Goal: Information Seeking & Learning: Check status

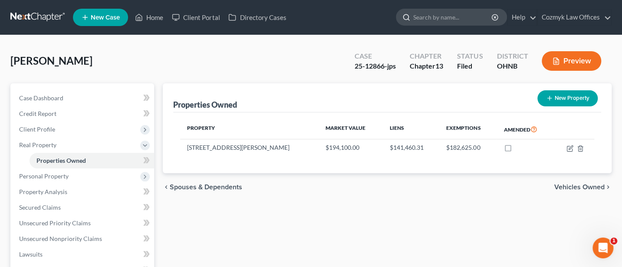
click at [464, 19] on input "search" at bounding box center [452, 17] width 79 height 16
type input "Chedid"
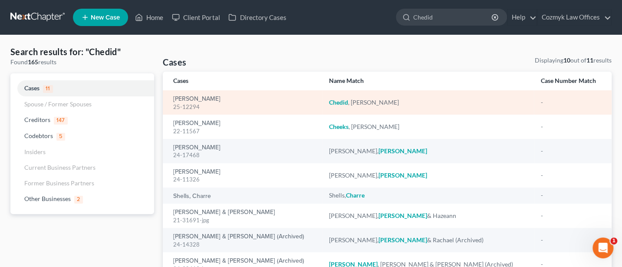
click at [192, 94] on div "[PERSON_NAME] 25-12294" at bounding box center [243, 102] width 141 height 17
click at [190, 98] on link "[PERSON_NAME]" at bounding box center [196, 99] width 47 height 6
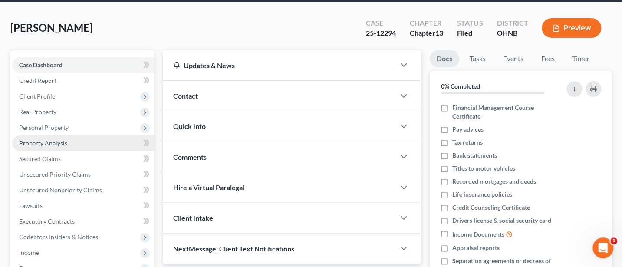
scroll to position [231, 0]
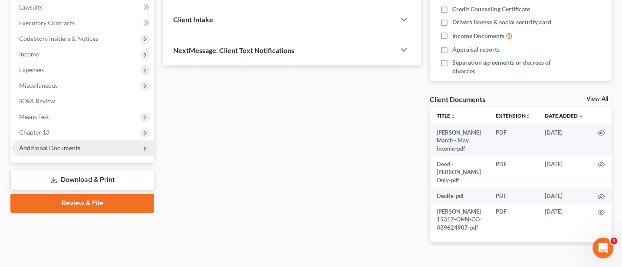
click at [46, 149] on span "Additional Documents" at bounding box center [49, 147] width 61 height 7
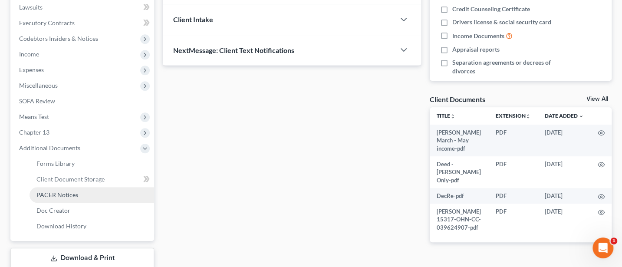
click at [59, 191] on span "PACER Notices" at bounding box center [57, 194] width 42 height 7
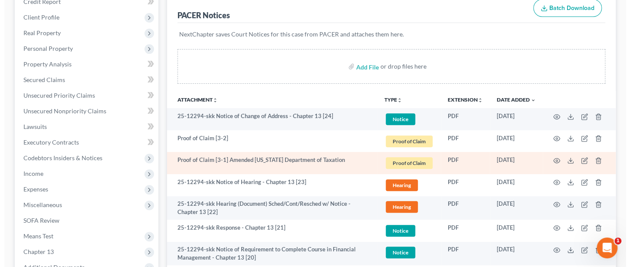
scroll to position [115, 0]
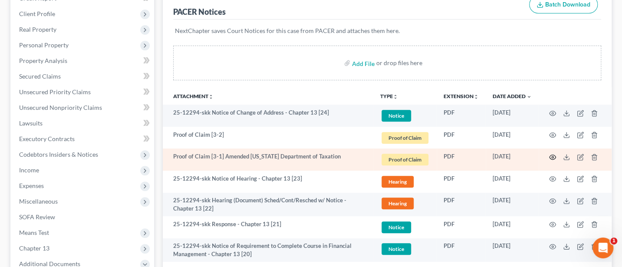
click at [552, 156] on circle "button" at bounding box center [553, 157] width 2 height 2
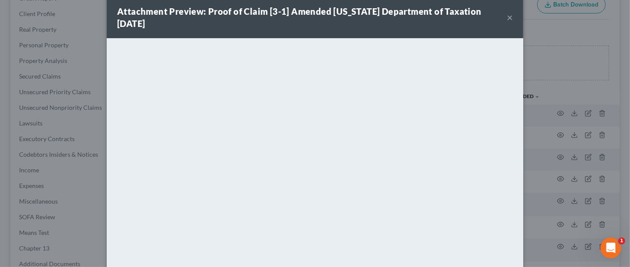
scroll to position [0, 0]
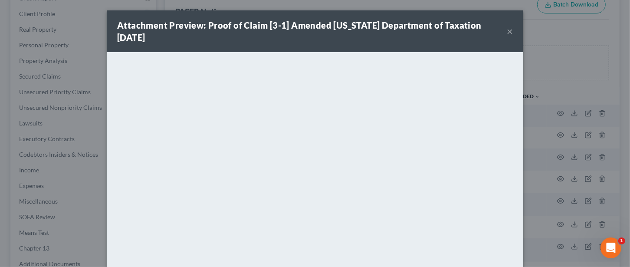
click at [507, 26] on button "×" at bounding box center [510, 31] width 6 height 10
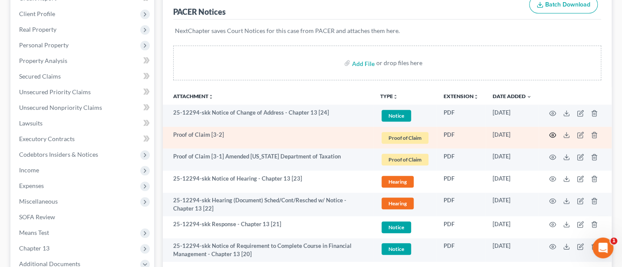
click at [552, 134] on circle "button" at bounding box center [553, 135] width 2 height 2
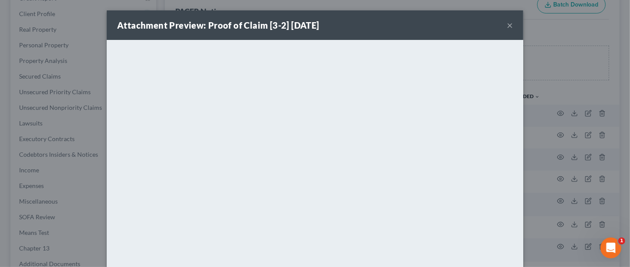
click at [507, 25] on button "×" at bounding box center [510, 25] width 6 height 10
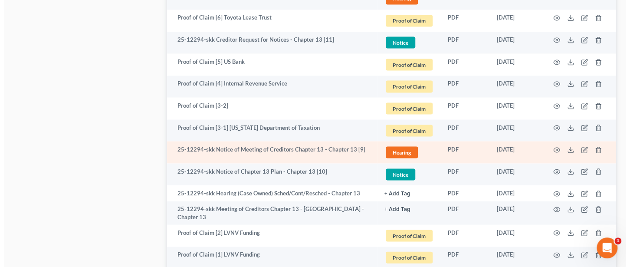
scroll to position [926, 0]
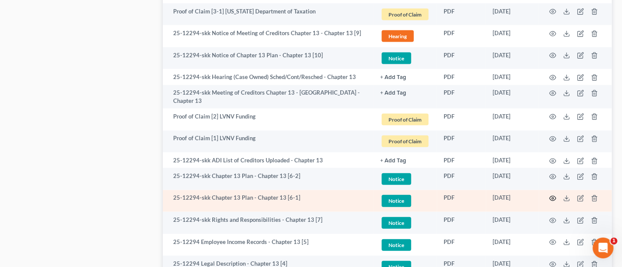
click at [552, 197] on circle "button" at bounding box center [553, 198] width 2 height 2
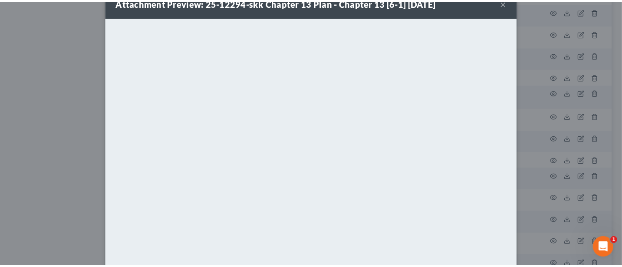
scroll to position [0, 0]
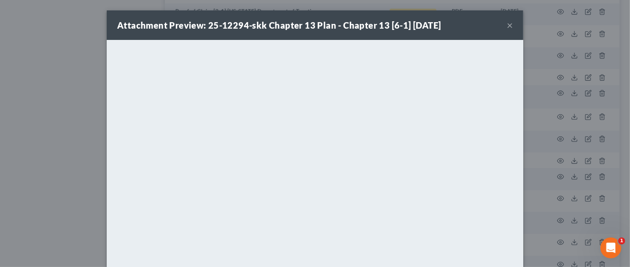
click at [507, 23] on button "×" at bounding box center [510, 25] width 6 height 10
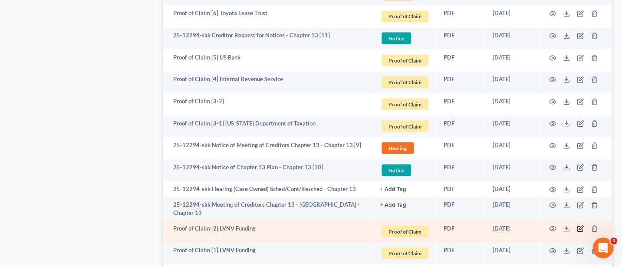
scroll to position [810, 0]
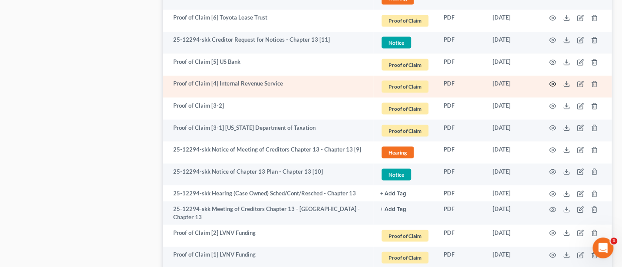
click at [553, 84] on icon "button" at bounding box center [552, 83] width 7 height 7
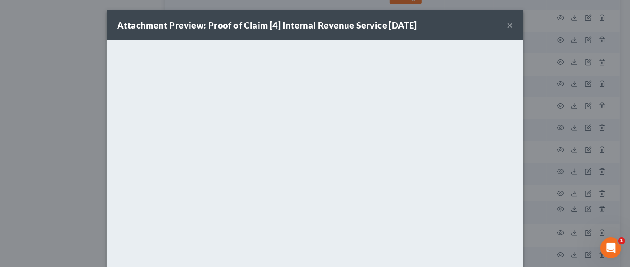
click at [513, 24] on div "Attachment Preview: Proof of Claim [4] Internal Revenue Service [DATE] ×" at bounding box center [315, 25] width 417 height 30
click at [507, 24] on button "×" at bounding box center [510, 25] width 6 height 10
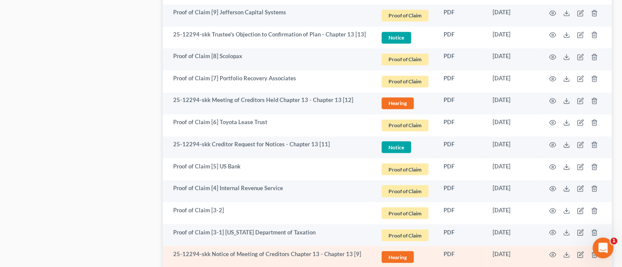
scroll to position [694, 0]
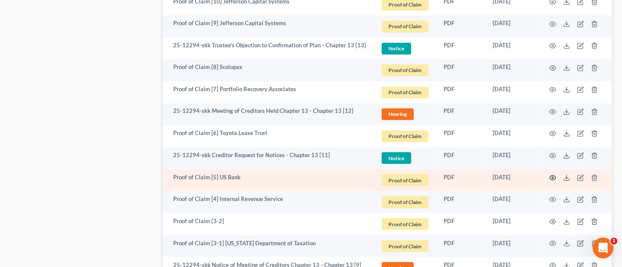
click at [553, 177] on circle "button" at bounding box center [553, 178] width 2 height 2
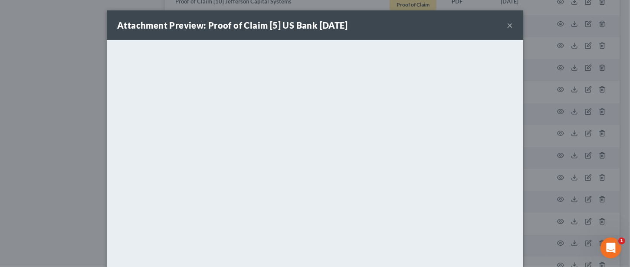
click at [507, 25] on button "×" at bounding box center [510, 25] width 6 height 10
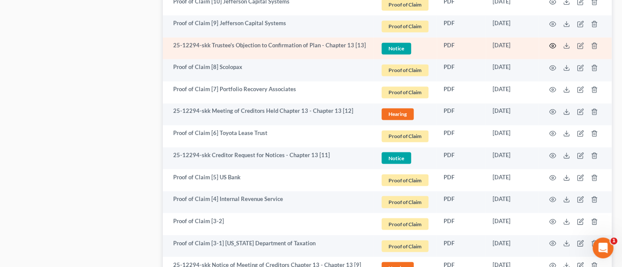
click at [552, 45] on circle "button" at bounding box center [553, 46] width 2 height 2
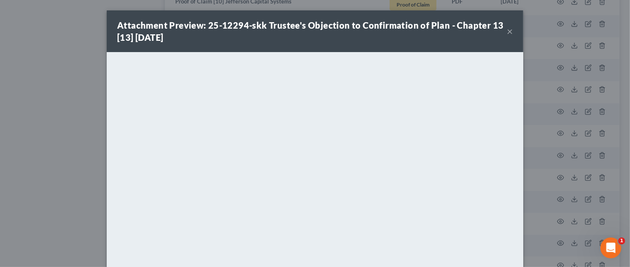
click at [507, 31] on button "×" at bounding box center [510, 31] width 6 height 10
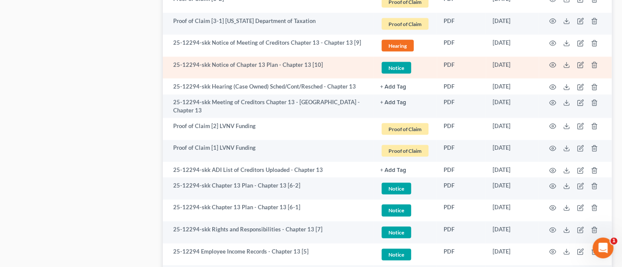
scroll to position [926, 0]
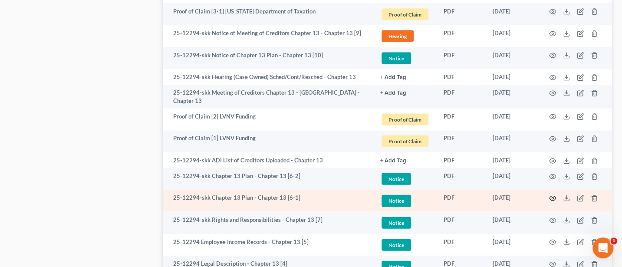
click at [552, 197] on circle "button" at bounding box center [553, 198] width 2 height 2
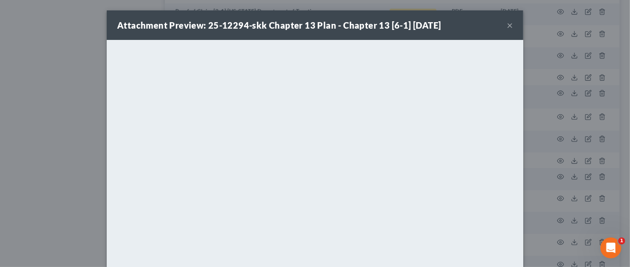
click at [507, 23] on button "×" at bounding box center [510, 25] width 6 height 10
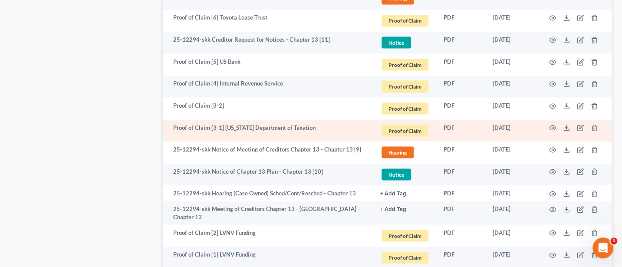
scroll to position [694, 0]
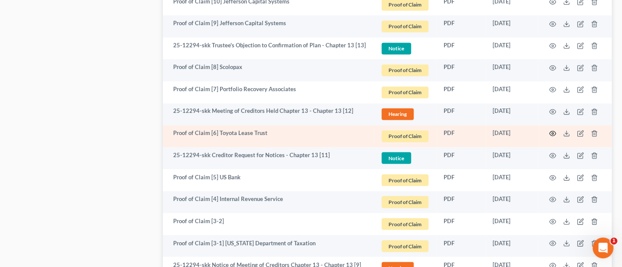
click at [550, 131] on icon "button" at bounding box center [552, 133] width 7 height 5
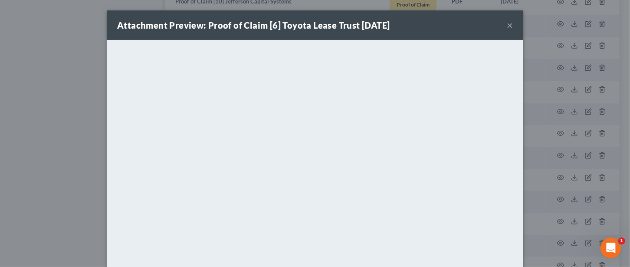
click at [507, 23] on button "×" at bounding box center [510, 25] width 6 height 10
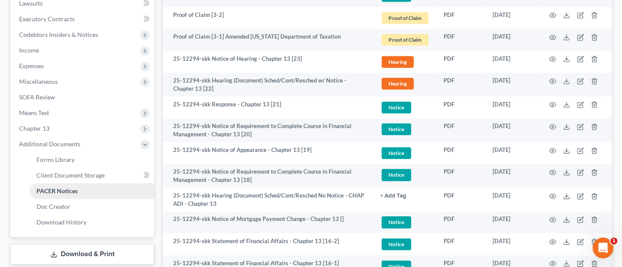
scroll to position [231, 0]
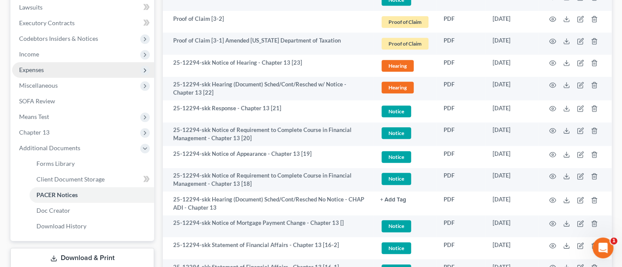
click at [40, 70] on span "Expenses" at bounding box center [31, 69] width 25 height 7
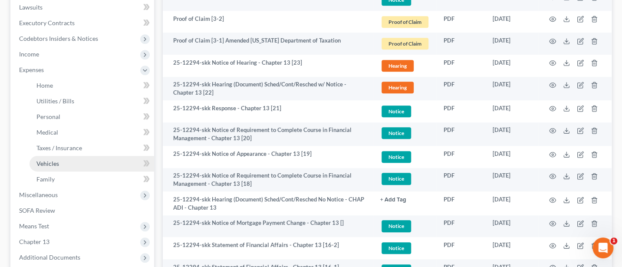
click at [55, 161] on span "Vehicles" at bounding box center [47, 163] width 23 height 7
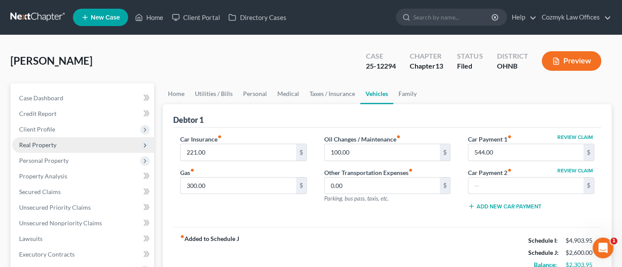
click at [32, 144] on span "Real Property" at bounding box center [37, 144] width 37 height 7
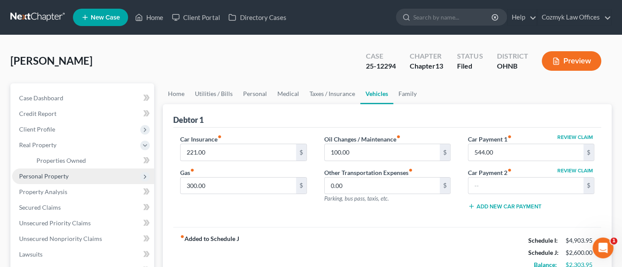
click at [35, 172] on span "Personal Property" at bounding box center [43, 175] width 49 height 7
click at [60, 170] on link "Vehicles Owned" at bounding box center [92, 176] width 125 height 16
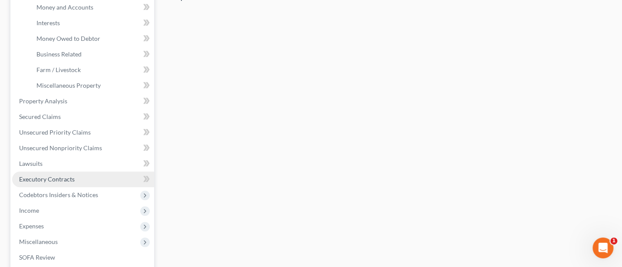
scroll to position [347, 0]
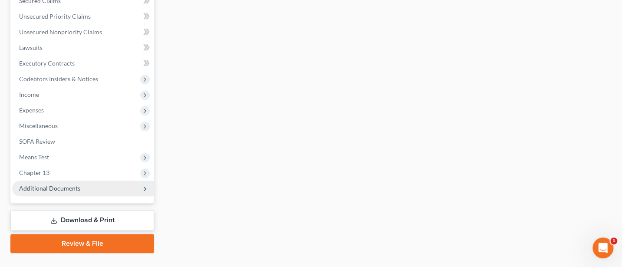
click at [48, 187] on span "Additional Documents" at bounding box center [49, 187] width 61 height 7
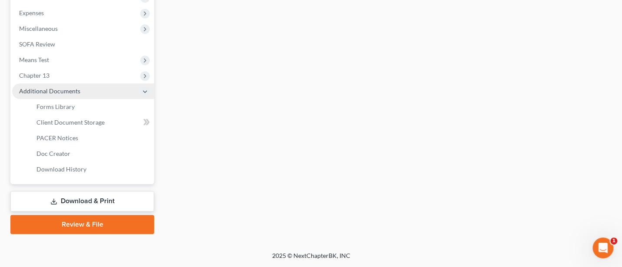
scroll to position [191, 0]
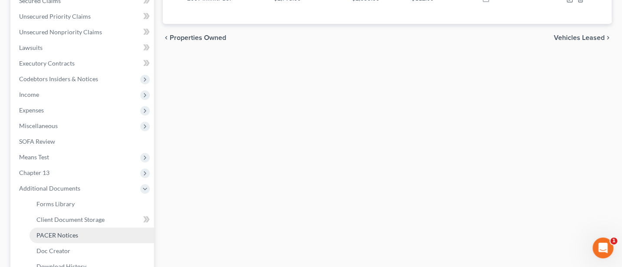
click at [55, 233] on span "PACER Notices" at bounding box center [57, 234] width 42 height 7
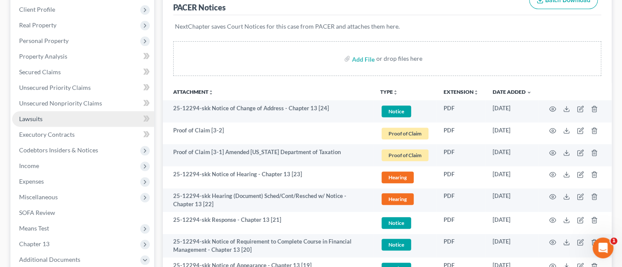
scroll to position [115, 0]
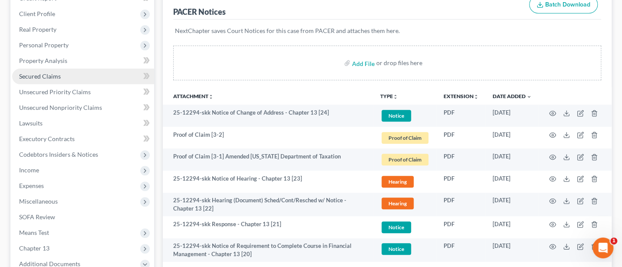
click at [39, 73] on span "Secured Claims" at bounding box center [40, 75] width 42 height 7
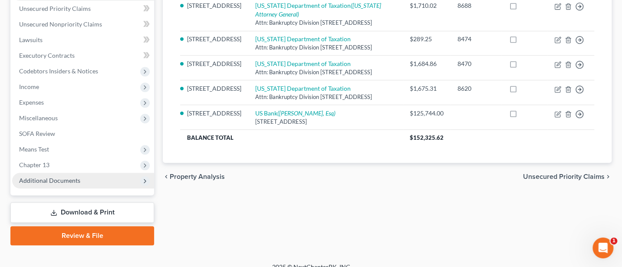
scroll to position [209, 0]
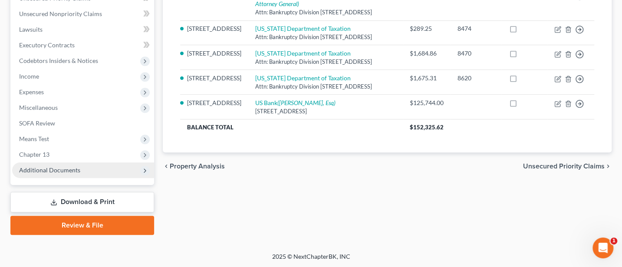
click at [52, 169] on span "Additional Documents" at bounding box center [49, 169] width 61 height 7
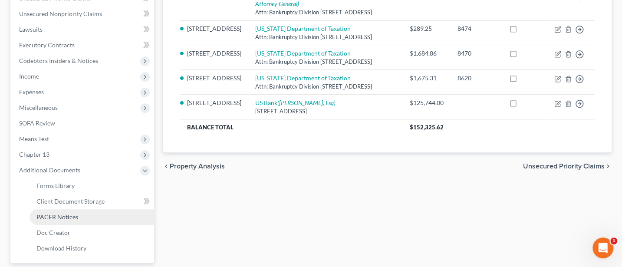
click at [62, 213] on span "PACER Notices" at bounding box center [57, 216] width 42 height 7
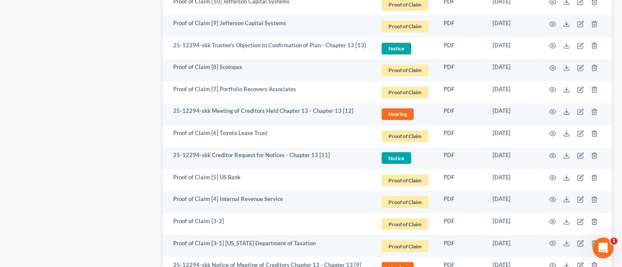
scroll to position [810, 0]
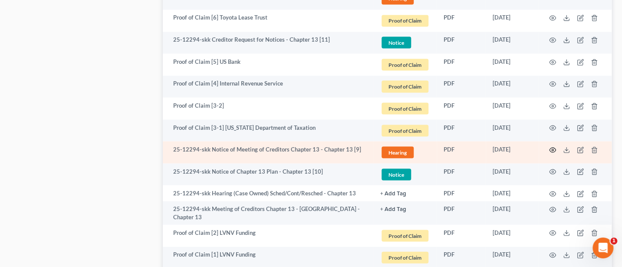
click at [552, 149] on circle "button" at bounding box center [553, 150] width 2 height 2
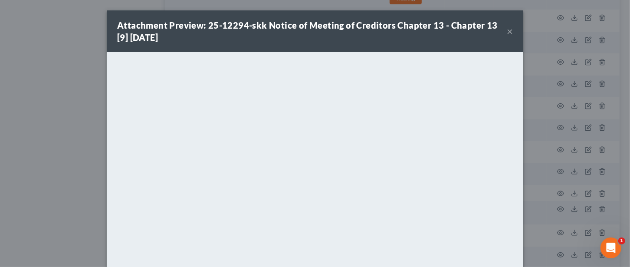
click at [507, 27] on button "×" at bounding box center [510, 31] width 6 height 10
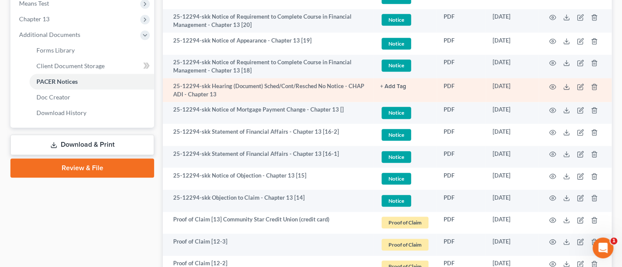
scroll to position [347, 0]
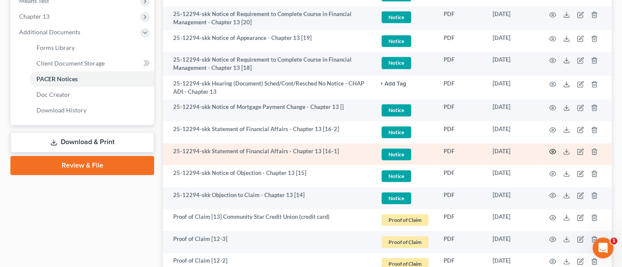
click at [552, 150] on icon "button" at bounding box center [552, 151] width 7 height 7
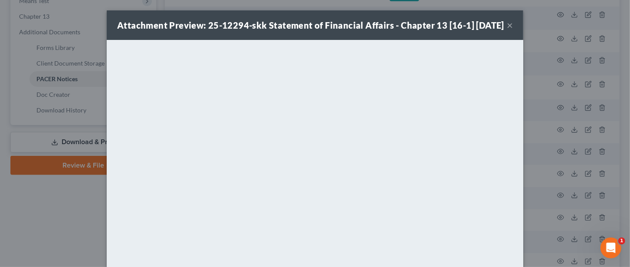
click at [507, 30] on button "×" at bounding box center [510, 25] width 6 height 10
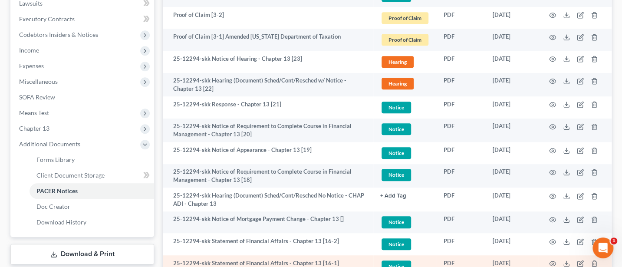
scroll to position [231, 0]
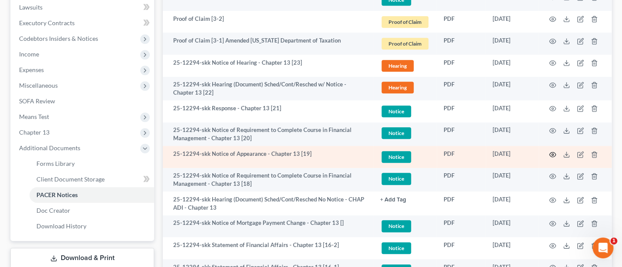
click at [552, 154] on circle "button" at bounding box center [553, 155] width 2 height 2
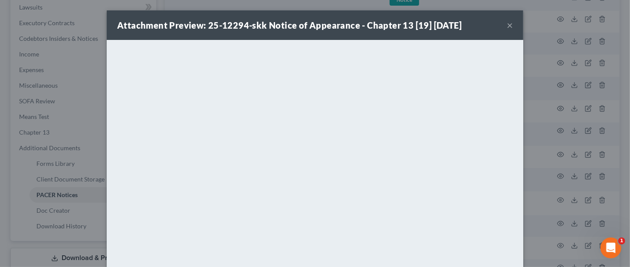
click at [507, 23] on button "×" at bounding box center [510, 25] width 6 height 10
